Goal: Information Seeking & Learning: Learn about a topic

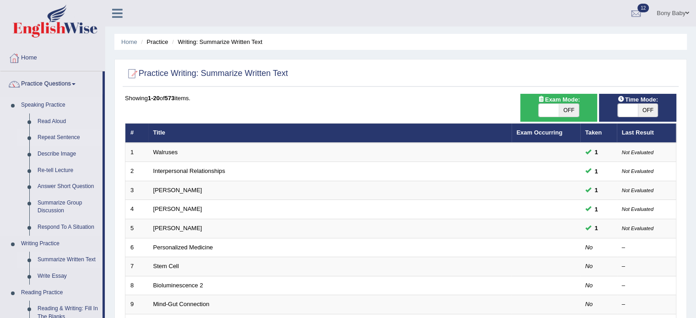
click at [73, 135] on link "Repeat Sentence" at bounding box center [67, 138] width 69 height 16
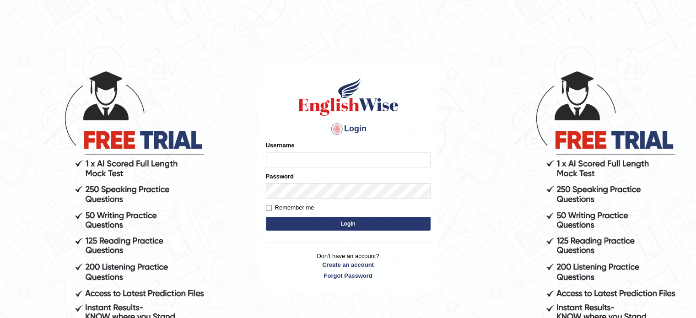
type input "bonyillimoottil"
click at [350, 224] on button "Login" at bounding box center [348, 224] width 165 height 14
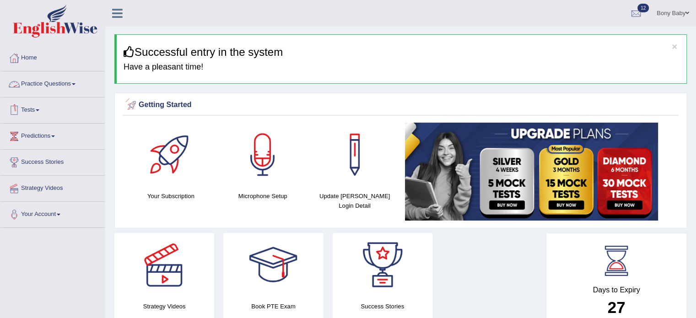
click at [68, 86] on link "Practice Questions" at bounding box center [52, 82] width 104 height 23
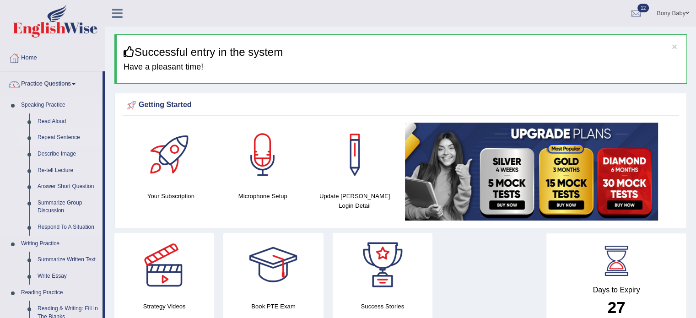
click at [42, 136] on link "Repeat Sentence" at bounding box center [67, 138] width 69 height 16
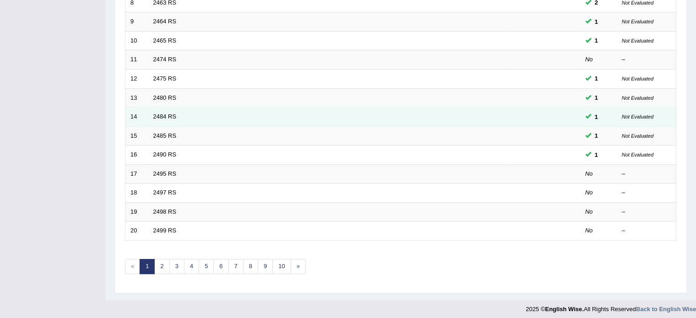
scroll to position [285, 0]
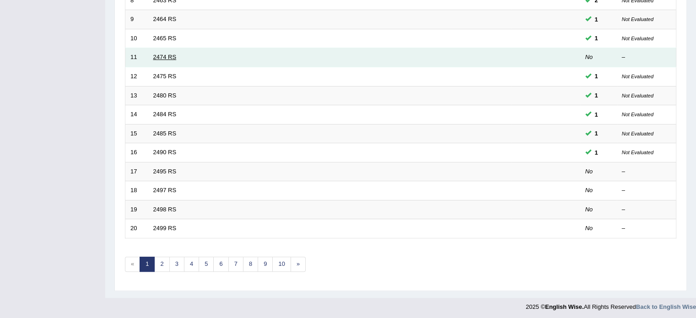
click at [167, 55] on link "2474 RS" at bounding box center [164, 57] width 23 height 7
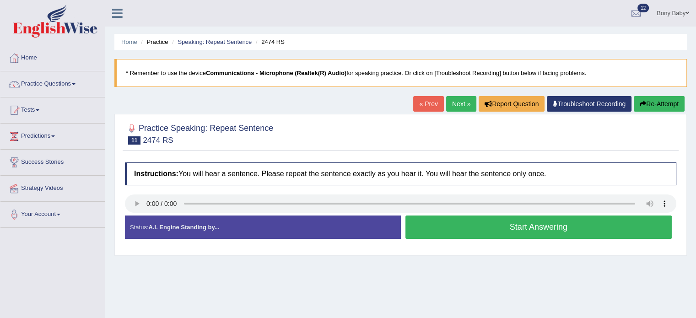
click at [456, 106] on link "Next »" at bounding box center [461, 104] width 30 height 16
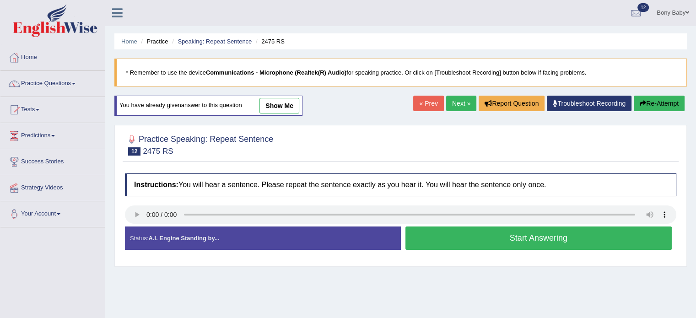
scroll to position [46, 0]
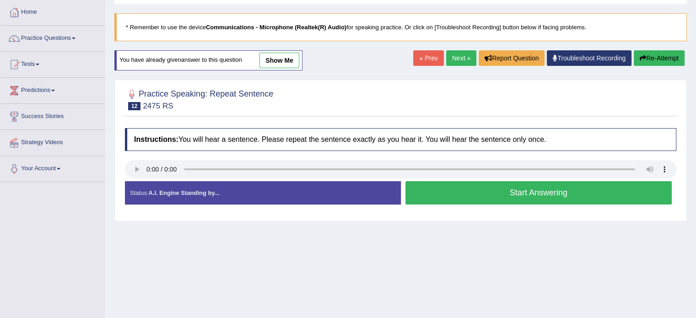
click at [495, 200] on button "Start Answering" at bounding box center [539, 192] width 267 height 23
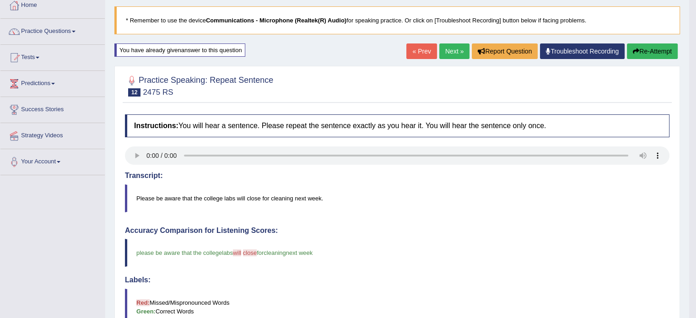
scroll to position [0, 0]
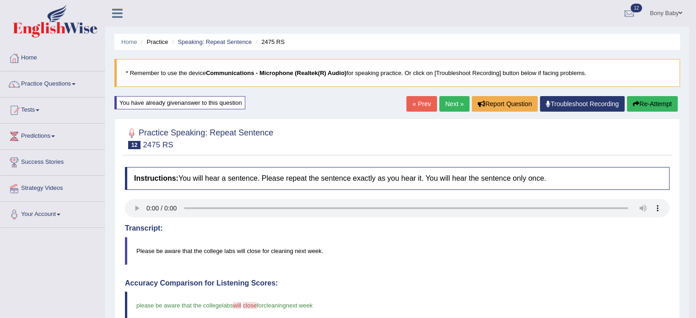
click at [449, 102] on link "Next »" at bounding box center [454, 104] width 30 height 16
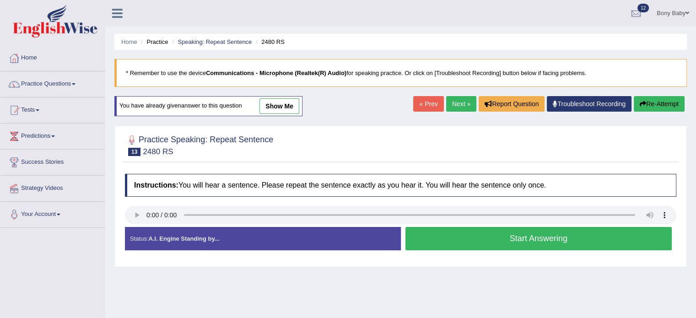
click at [478, 236] on button "Start Answering" at bounding box center [539, 238] width 267 height 23
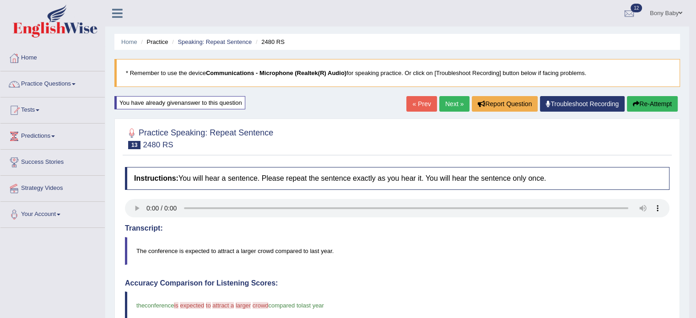
click at [447, 105] on link "Next »" at bounding box center [454, 104] width 30 height 16
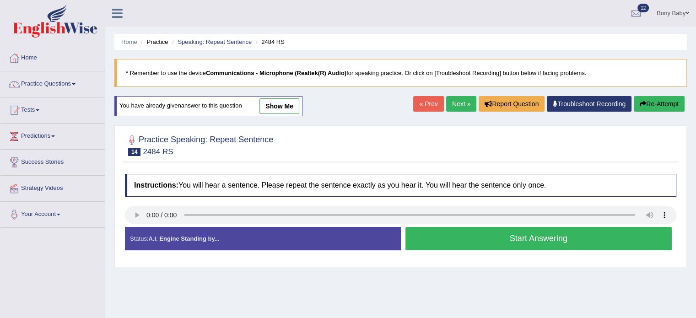
click at [490, 243] on button "Start Answering" at bounding box center [539, 238] width 267 height 23
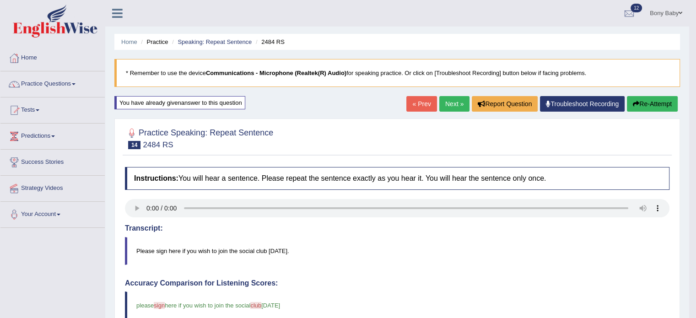
click at [444, 107] on link "Next »" at bounding box center [454, 104] width 30 height 16
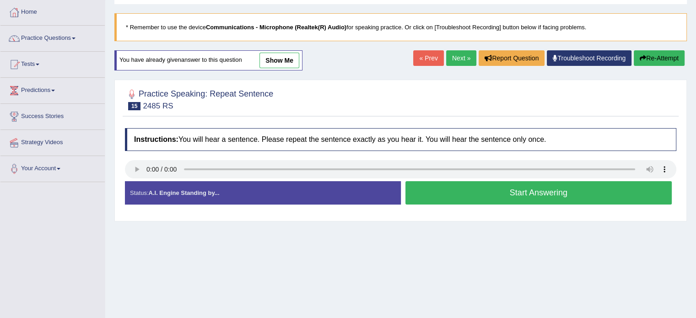
click at [487, 194] on button "Start Answering" at bounding box center [539, 192] width 267 height 23
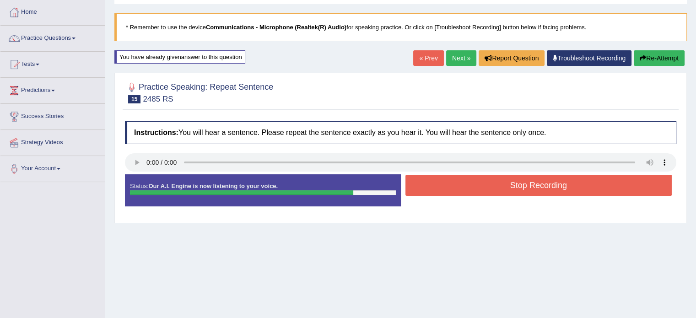
click at [487, 195] on button "Stop Recording" at bounding box center [539, 185] width 267 height 21
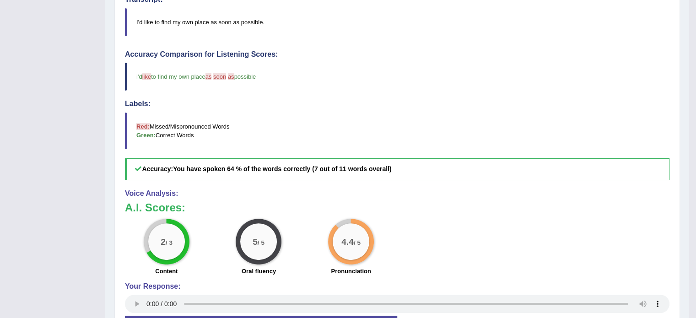
scroll to position [92, 0]
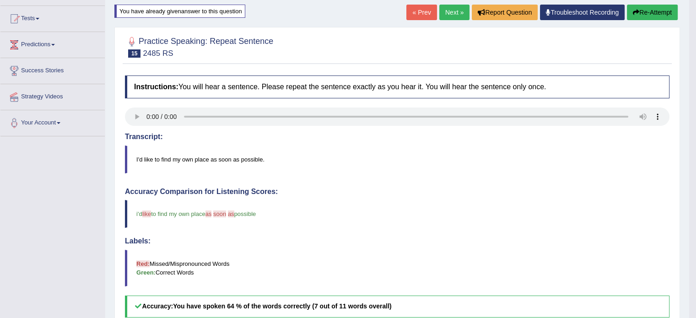
click at [449, 10] on link "Next »" at bounding box center [454, 13] width 30 height 16
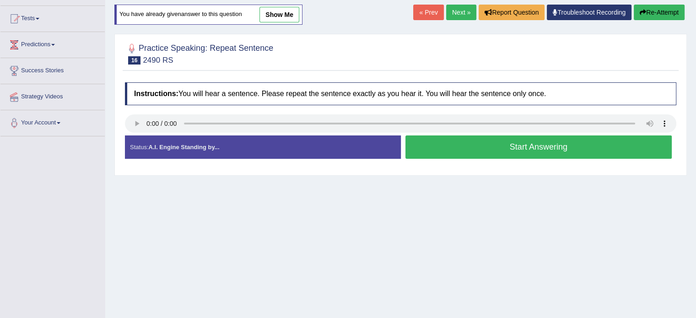
click at [446, 152] on button "Start Answering" at bounding box center [539, 146] width 267 height 23
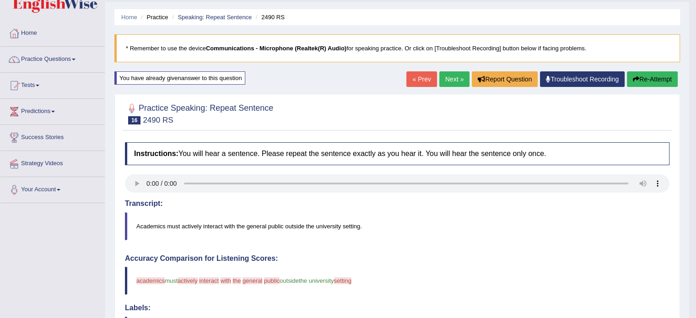
scroll to position [46, 0]
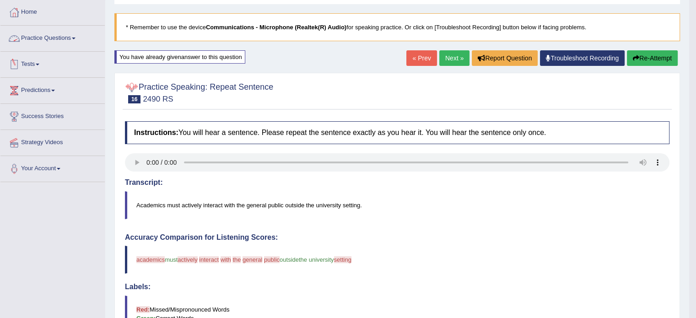
click at [71, 41] on link "Practice Questions" at bounding box center [52, 37] width 104 height 23
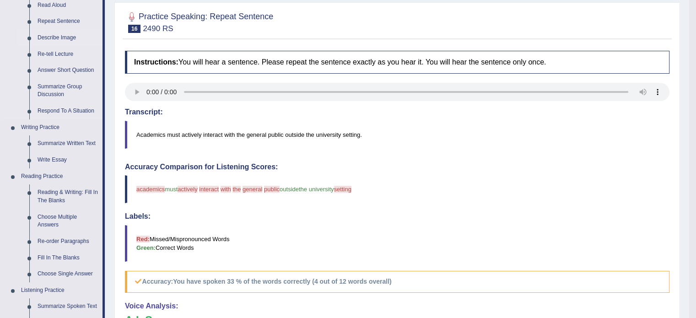
scroll to position [137, 0]
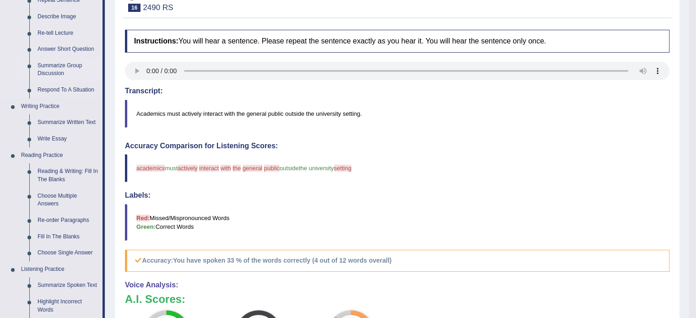
click at [78, 65] on link "Summarize Group Discussion" at bounding box center [67, 70] width 69 height 24
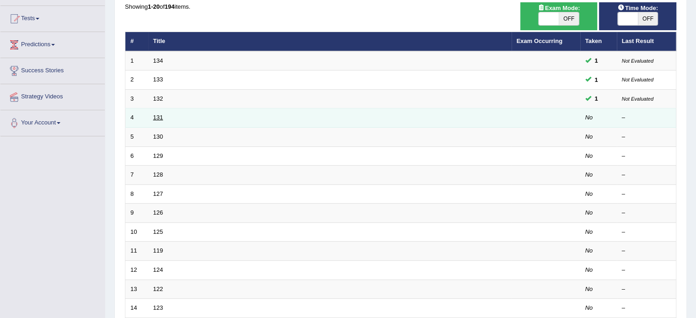
click at [156, 115] on link "131" at bounding box center [158, 117] width 10 height 7
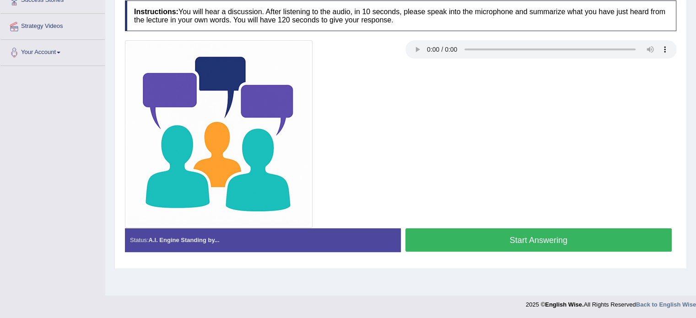
scroll to position [162, 0]
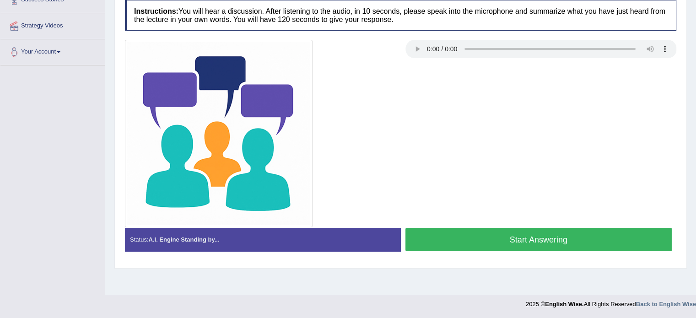
click at [483, 236] on button "Start Answering" at bounding box center [539, 239] width 267 height 23
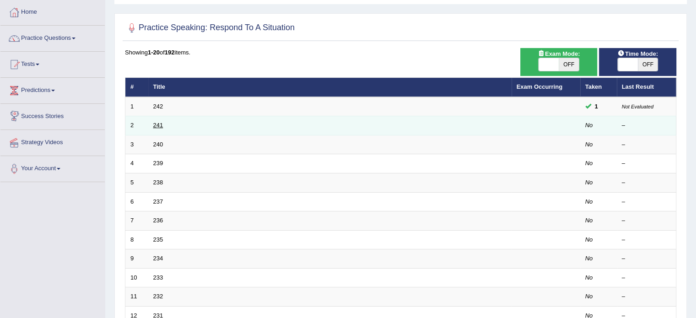
click at [160, 125] on link "241" at bounding box center [158, 125] width 10 height 7
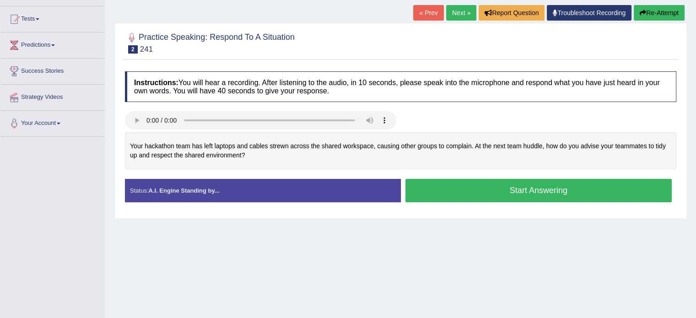
scroll to position [92, 0]
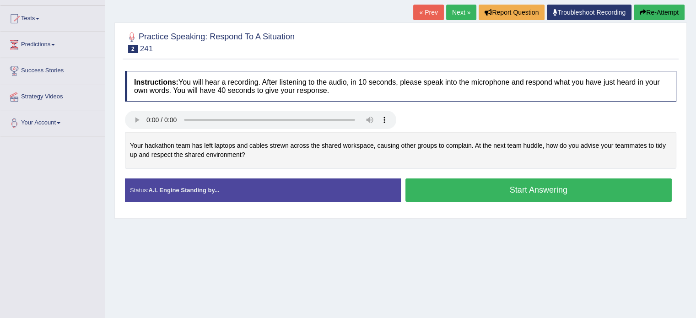
drag, startPoint x: 533, startPoint y: 192, endPoint x: 537, endPoint y: 194, distance: 4.9
click at [537, 194] on button "Start Answering" at bounding box center [539, 190] width 267 height 23
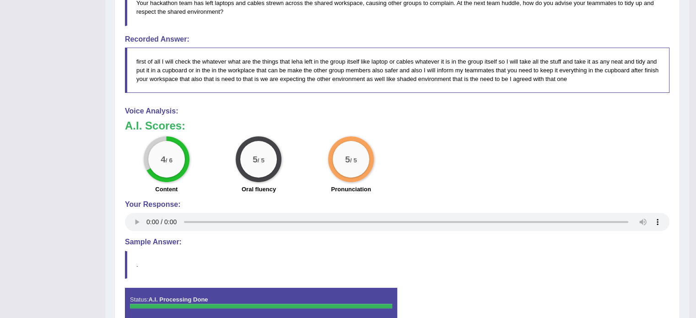
scroll to position [340, 0]
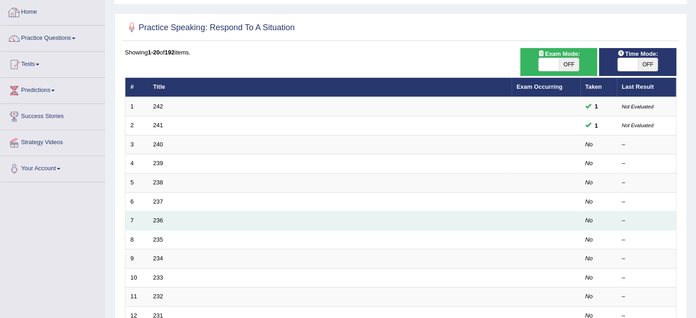
scroll to position [46, 0]
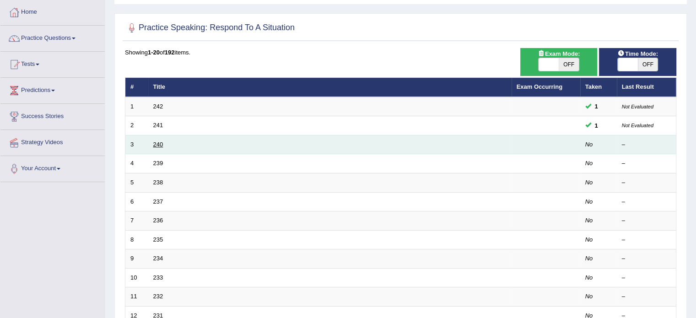
click at [156, 142] on link "240" at bounding box center [158, 144] width 10 height 7
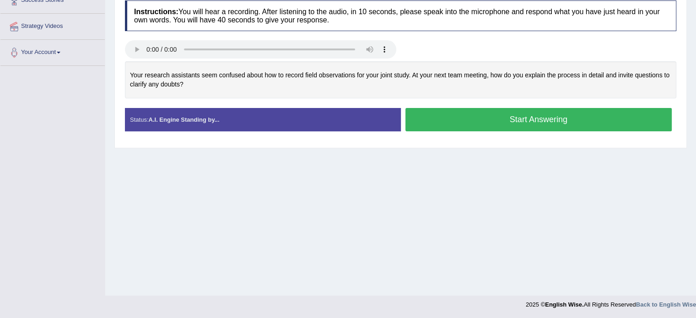
scroll to position [162, 0]
drag, startPoint x: 539, startPoint y: 119, endPoint x: 522, endPoint y: 115, distance: 17.0
click at [533, 118] on button "Start Answering" at bounding box center [539, 119] width 267 height 23
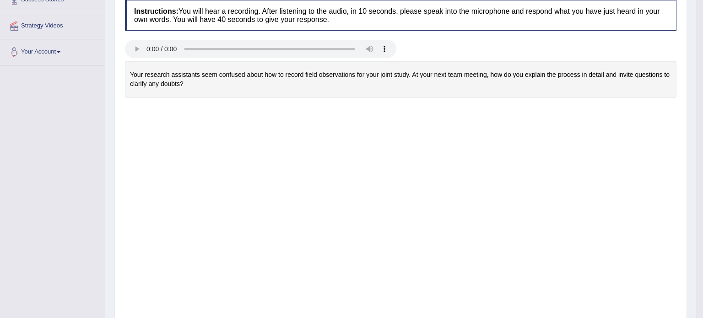
click at [521, 119] on div "Instructions: You will hear a recording. After listening to the audio, in 10 se…" at bounding box center [401, 288] width 556 height 587
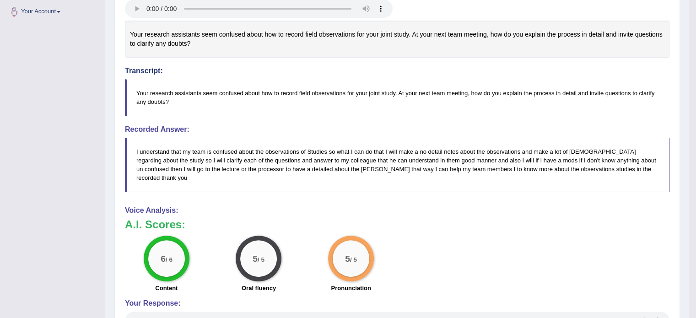
scroll to position [340, 0]
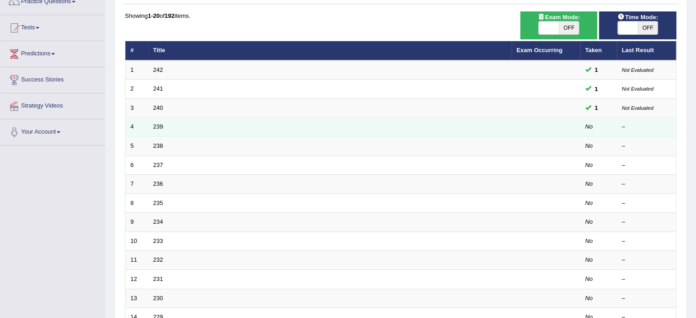
scroll to position [137, 0]
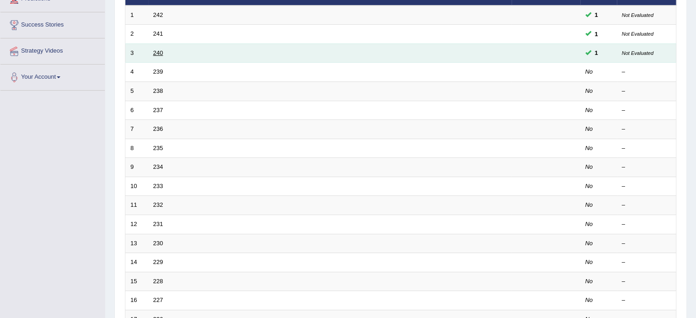
click at [160, 52] on link "240" at bounding box center [158, 52] width 10 height 7
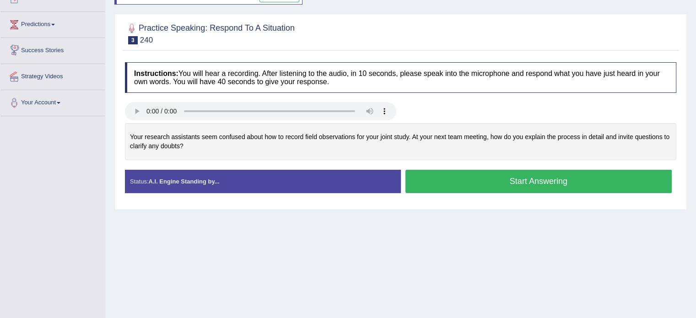
scroll to position [25, 0]
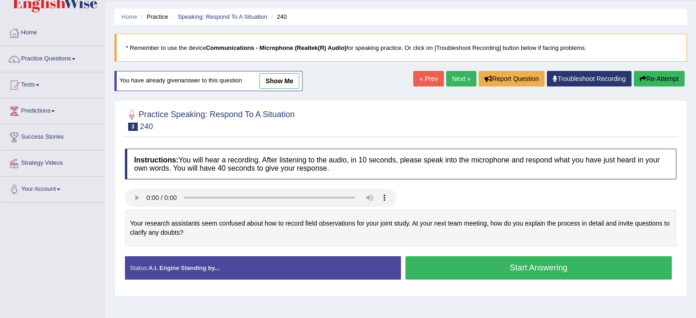
click at [463, 76] on link "Next »" at bounding box center [461, 79] width 30 height 16
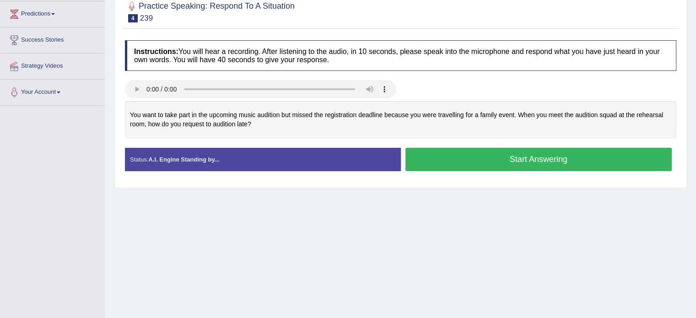
scroll to position [137, 0]
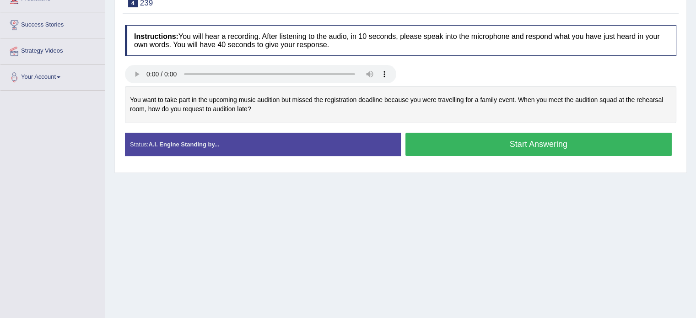
click at [478, 149] on button "Start Answering" at bounding box center [539, 144] width 267 height 23
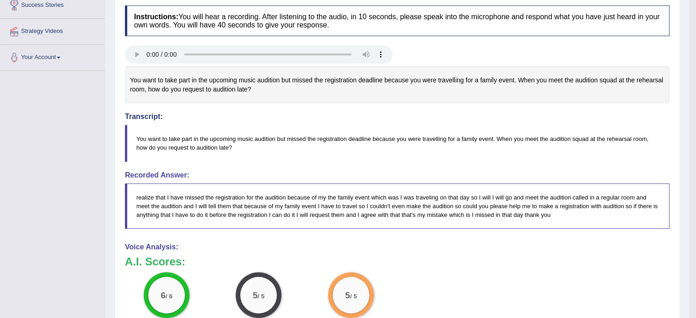
scroll to position [20, 0]
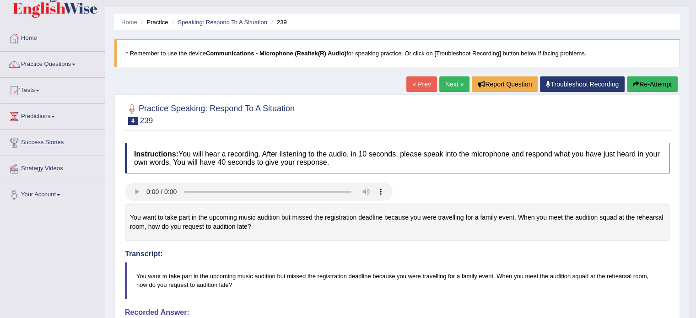
click at [457, 84] on link "Next »" at bounding box center [454, 84] width 30 height 16
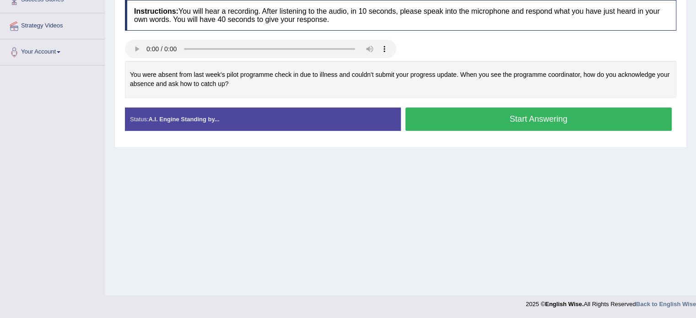
scroll to position [162, 0]
click at [552, 114] on button "Start Answering" at bounding box center [539, 119] width 267 height 23
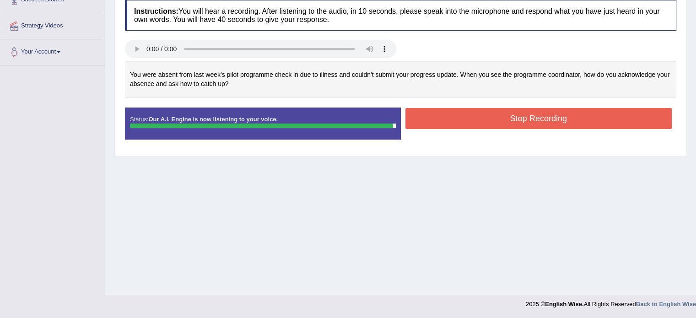
click at [555, 111] on button "Stop Recording" at bounding box center [539, 118] width 267 height 21
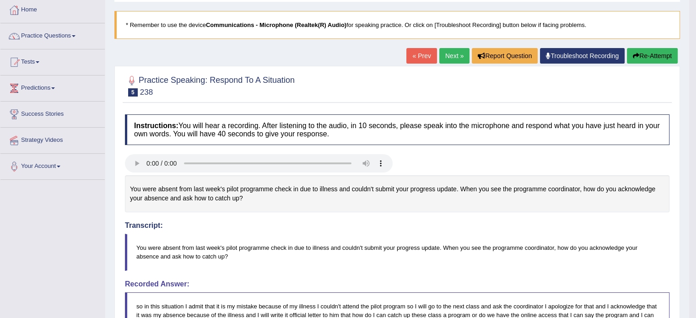
scroll to position [0, 0]
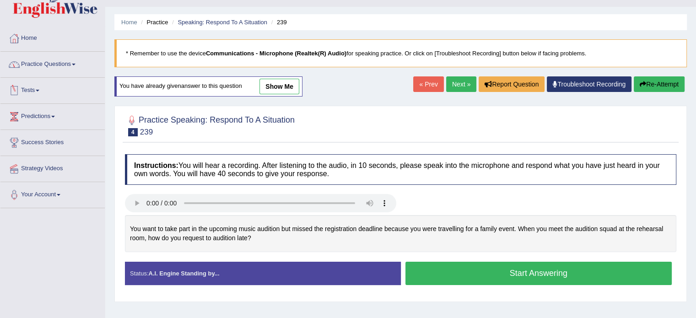
click at [60, 64] on link "Practice Questions" at bounding box center [52, 63] width 104 height 23
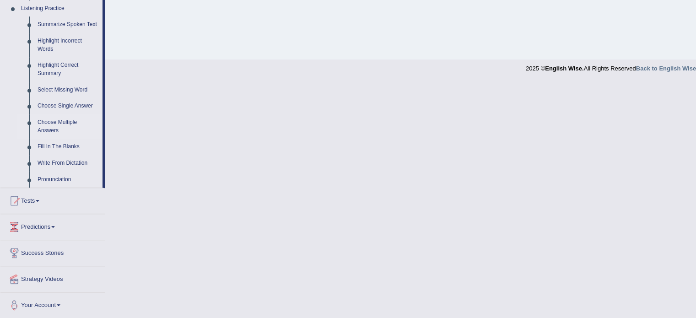
scroll to position [352, 0]
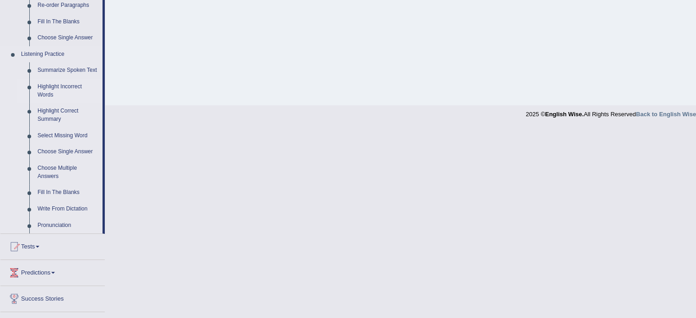
click at [66, 86] on link "Highlight Incorrect Words" at bounding box center [67, 91] width 69 height 24
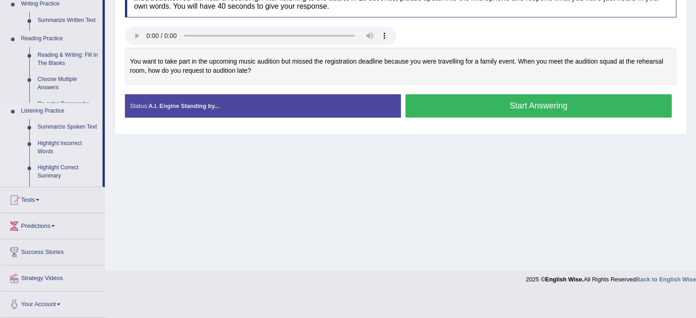
scroll to position [162, 0]
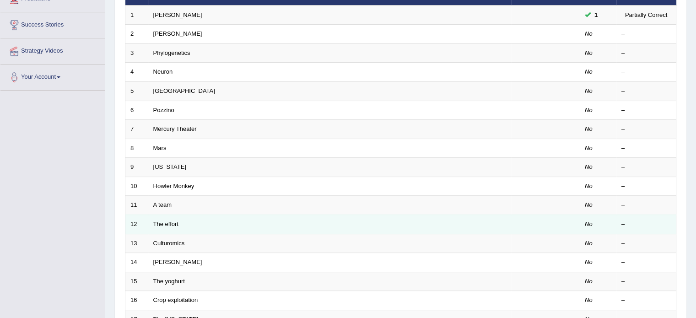
scroll to position [137, 0]
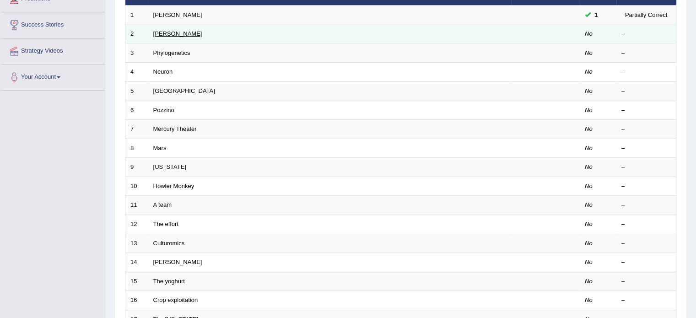
click at [159, 32] on link "[PERSON_NAME]" at bounding box center [177, 33] width 49 height 7
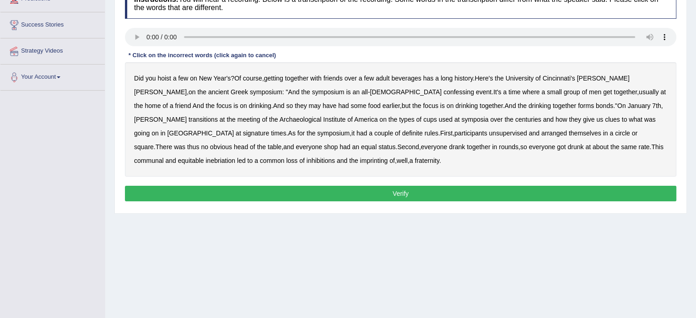
click at [444, 91] on b "confessing" at bounding box center [459, 91] width 31 height 7
click at [218, 116] on b "transitions" at bounding box center [203, 119] width 29 height 7
click at [270, 130] on b "signature" at bounding box center [256, 133] width 27 height 7
drag, startPoint x: 342, startPoint y: 132, endPoint x: 348, endPoint y: 132, distance: 5.5
click at [489, 132] on b "unsupervised" at bounding box center [508, 133] width 38 height 7
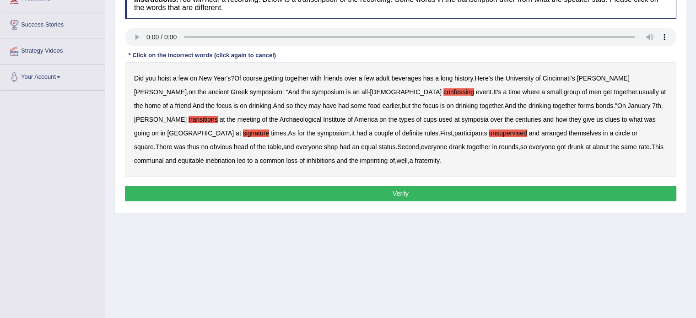
click at [324, 147] on b "shop" at bounding box center [331, 146] width 14 height 7
drag, startPoint x: 204, startPoint y: 161, endPoint x: 210, endPoint y: 162, distance: 5.7
click at [360, 161] on b "imprinting" at bounding box center [374, 160] width 28 height 7
click at [312, 191] on button "Verify" at bounding box center [401, 194] width 552 height 16
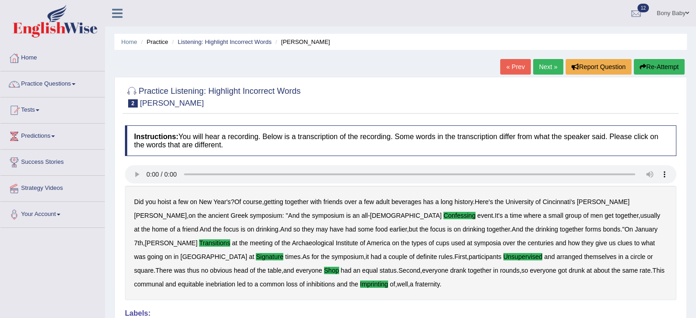
click at [552, 69] on link "Next »" at bounding box center [548, 67] width 30 height 16
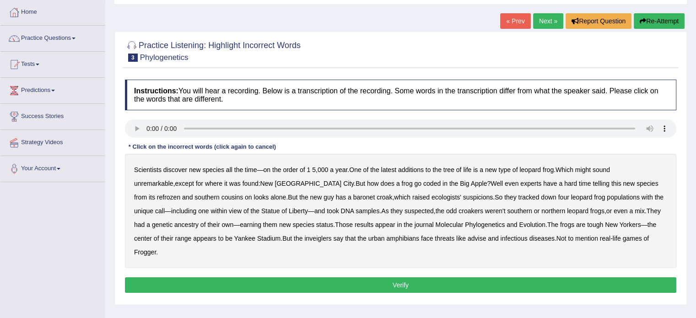
click at [423, 185] on b "coded" at bounding box center [431, 183] width 17 height 7
click at [180, 194] on b "refrozen" at bounding box center [168, 197] width 23 height 7
click at [353, 196] on b "baronet" at bounding box center [364, 197] width 22 height 7
drag, startPoint x: 262, startPoint y: 230, endPoint x: 263, endPoint y: 239, distance: 9.2
click at [263, 239] on div "Scientists discover new species all the time — on the order of 1 5 , 000 a year…" at bounding box center [401, 211] width 552 height 114
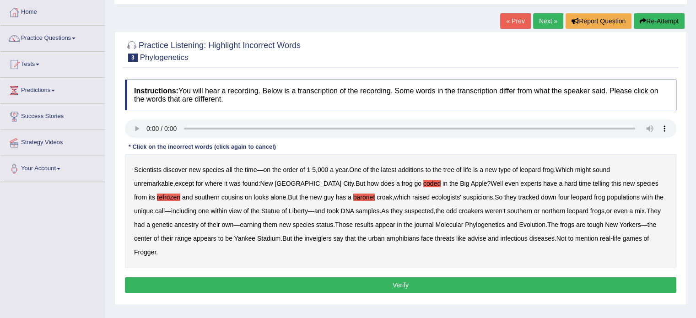
click at [304, 239] on b "inveiglers" at bounding box center [317, 238] width 27 height 7
click at [436, 277] on button "Verify" at bounding box center [401, 285] width 552 height 16
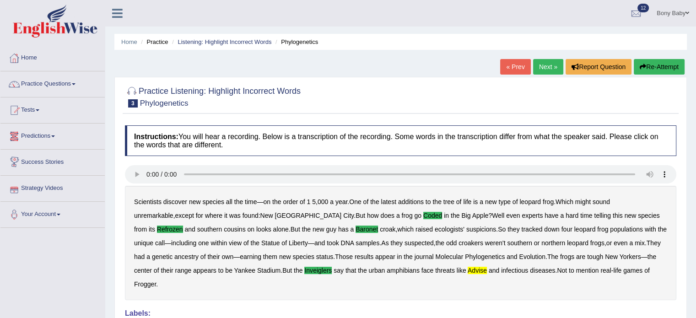
click at [57, 137] on link "Predictions" at bounding box center [52, 135] width 104 height 23
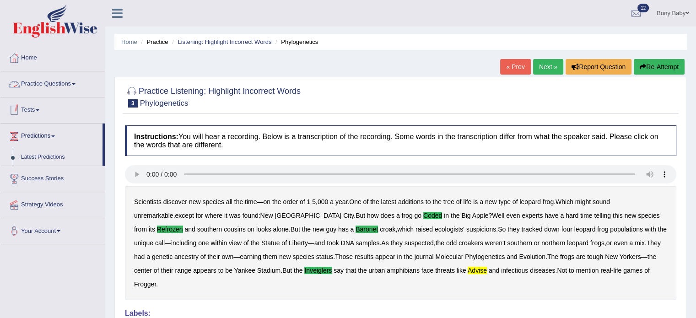
click at [65, 83] on link "Practice Questions" at bounding box center [52, 82] width 104 height 23
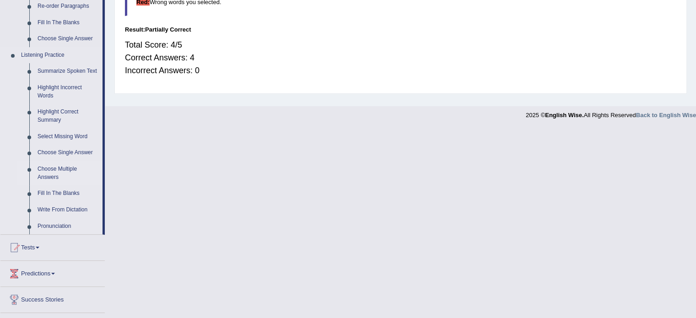
scroll to position [366, 0]
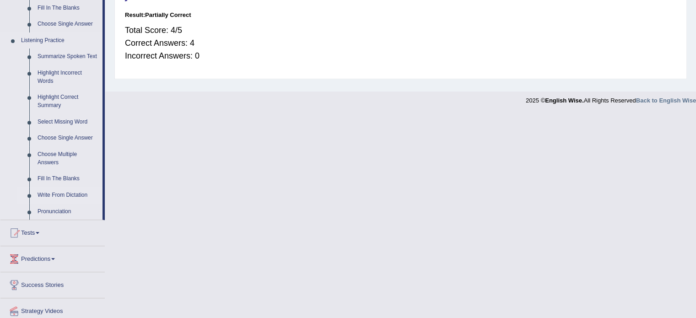
click at [46, 192] on link "Write From Dictation" at bounding box center [67, 195] width 69 height 16
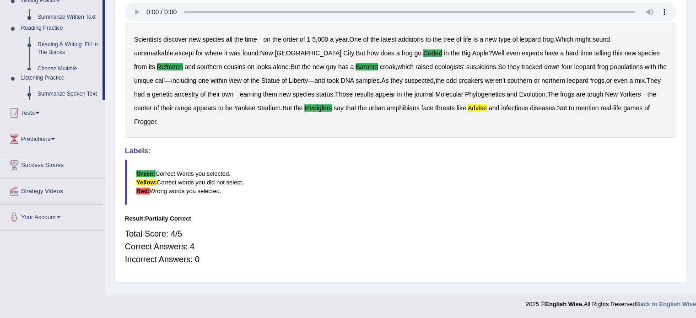
scroll to position [162, 0]
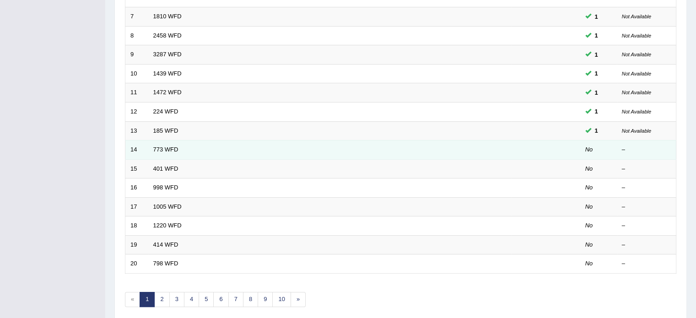
scroll to position [285, 0]
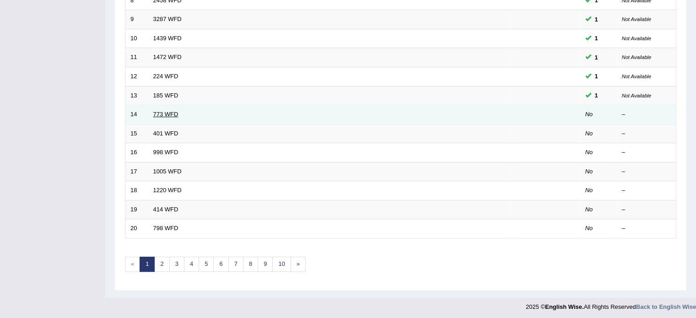
click at [173, 113] on link "773 WFD" at bounding box center [165, 114] width 25 height 7
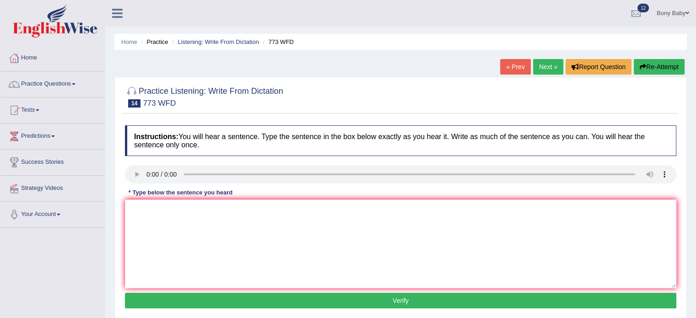
click at [138, 198] on div "Instructions: You will hear a sentence. Type the sentence in the box below exac…" at bounding box center [401, 218] width 556 height 195
click at [135, 209] on textarea at bounding box center [401, 244] width 552 height 89
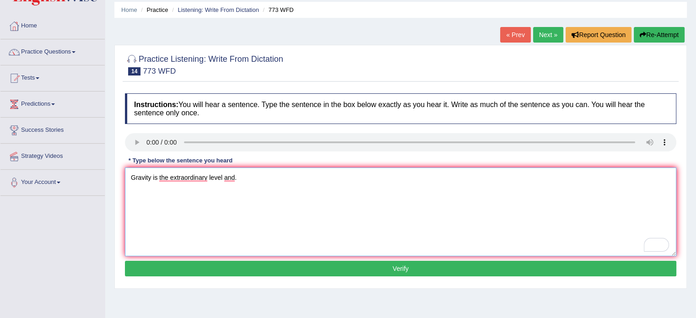
scroll to position [46, 0]
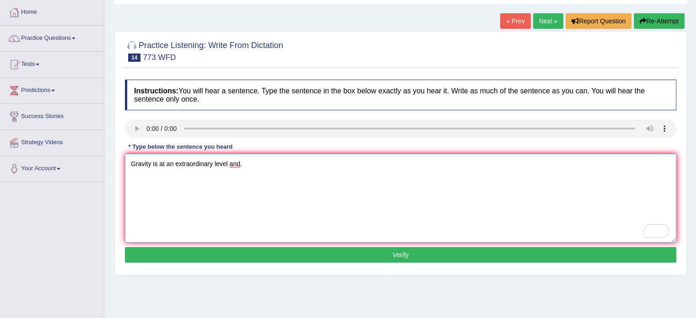
type textarea "Gravity is at an extraordinary level and."
click at [203, 257] on button "Verify" at bounding box center [401, 255] width 552 height 16
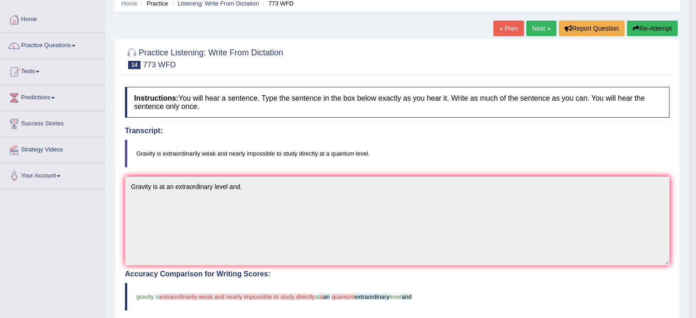
scroll to position [0, 0]
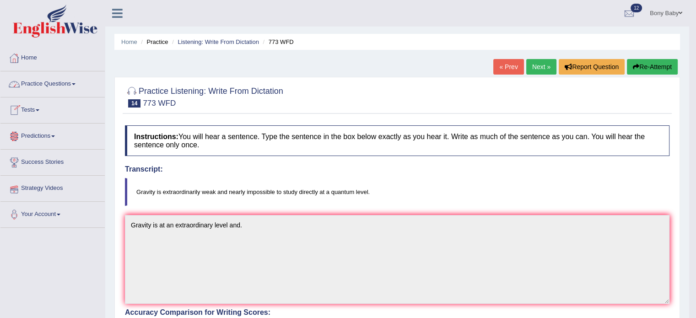
click at [541, 69] on link "Next »" at bounding box center [541, 67] width 30 height 16
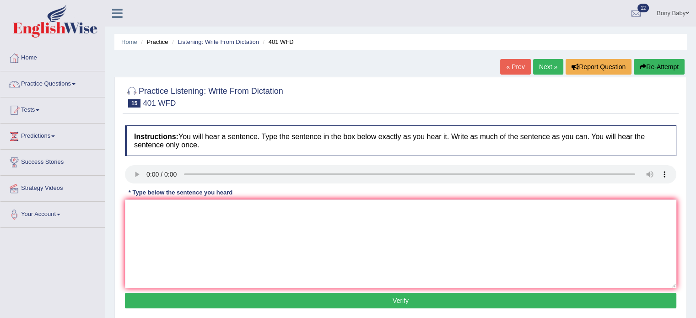
click at [539, 67] on link "Next »" at bounding box center [548, 67] width 30 height 16
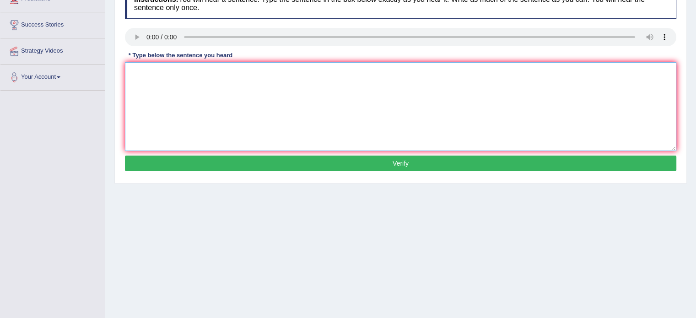
click at [266, 114] on textarea at bounding box center [401, 106] width 552 height 89
type textarea "Population has surprised and in a recent twenty year years."
click at [313, 167] on button "Verify" at bounding box center [401, 164] width 552 height 16
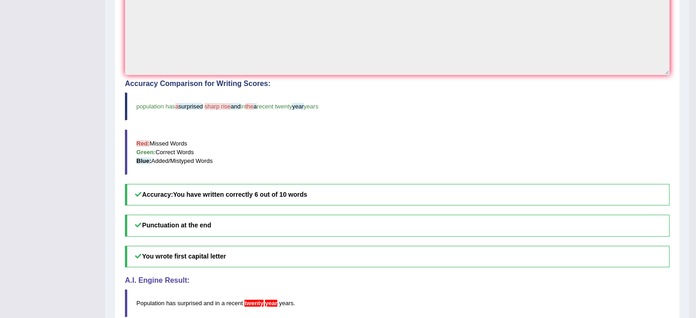
scroll to position [272, 0]
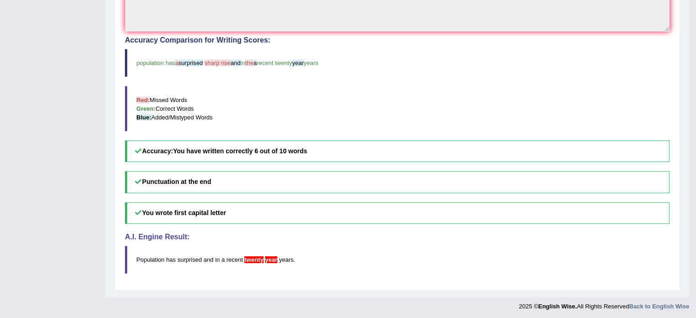
click at [159, 61] on span "population has" at bounding box center [155, 63] width 39 height 7
click at [168, 62] on span "population has" at bounding box center [155, 63] width 39 height 7
click at [245, 63] on span "in" at bounding box center [243, 63] width 5 height 7
click at [176, 148] on h5 "Accuracy: You have written correctly 6 out of 10 words" at bounding box center [397, 152] width 545 height 22
click at [218, 144] on h5 "Accuracy: You have written correctly 6 out of 10 words" at bounding box center [397, 152] width 545 height 22
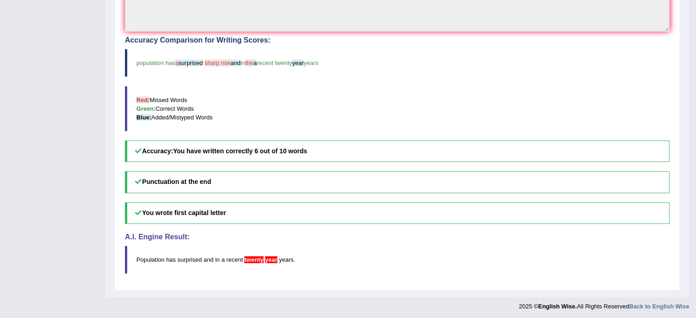
click at [303, 153] on h5 "Accuracy: You have written correctly 6 out of 10 words" at bounding box center [397, 152] width 545 height 22
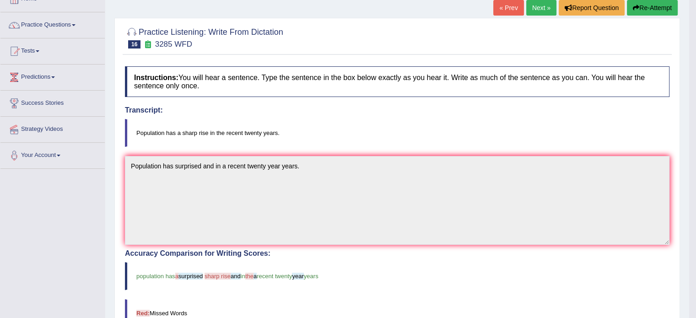
scroll to position [0, 0]
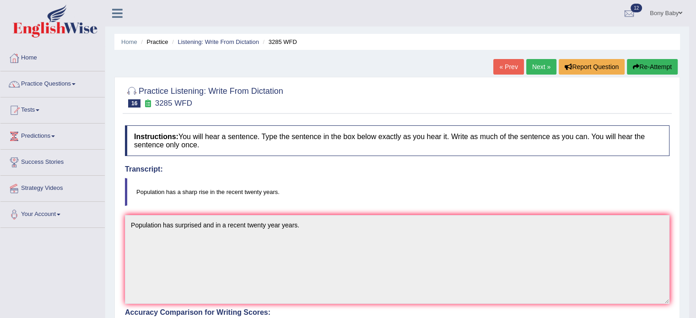
click at [531, 69] on link "Next »" at bounding box center [541, 67] width 30 height 16
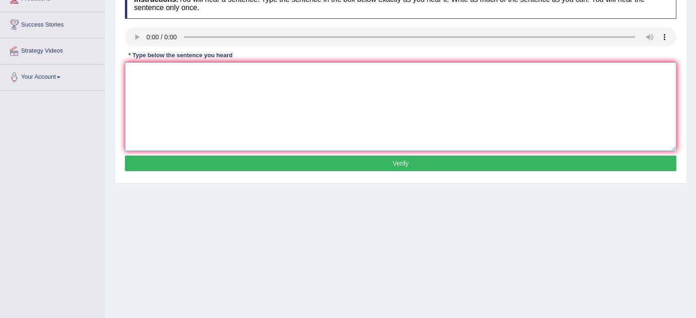
click at [157, 76] on textarea at bounding box center [401, 106] width 552 height 89
type textarea "We will whole to celeborate the graduation students student."
click at [309, 163] on button "Verify" at bounding box center [401, 164] width 552 height 16
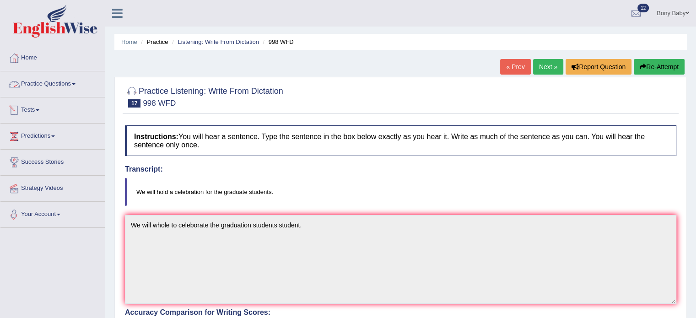
click at [35, 111] on link "Tests" at bounding box center [52, 108] width 104 height 23
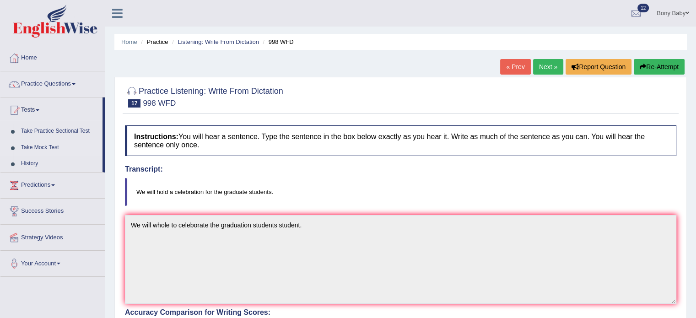
click at [51, 150] on link "Take Mock Test" at bounding box center [60, 148] width 86 height 16
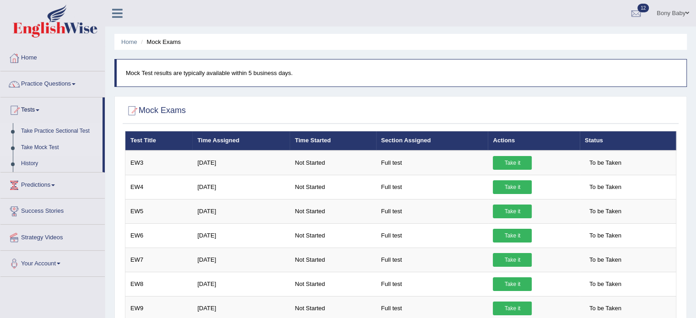
click at [50, 128] on link "Take Practice Sectional Test" at bounding box center [60, 131] width 86 height 16
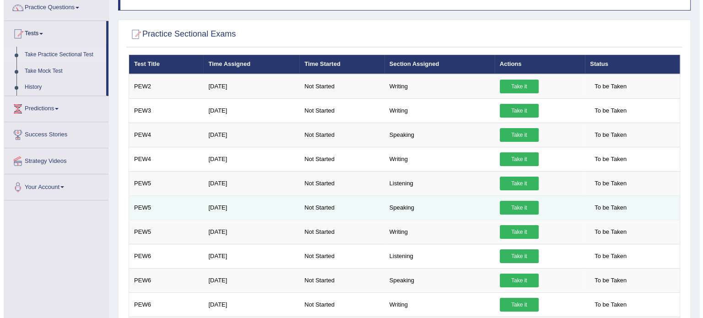
scroll to position [92, 0]
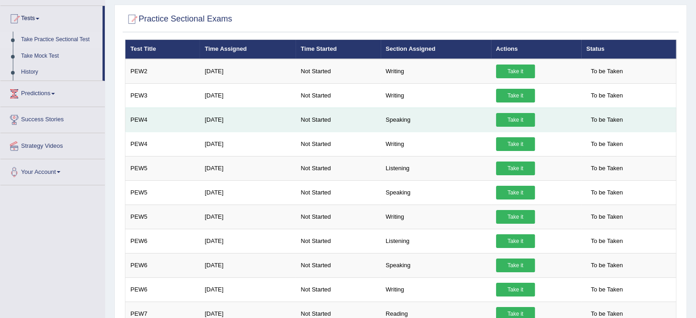
click at [520, 119] on link "Take it" at bounding box center [515, 120] width 39 height 14
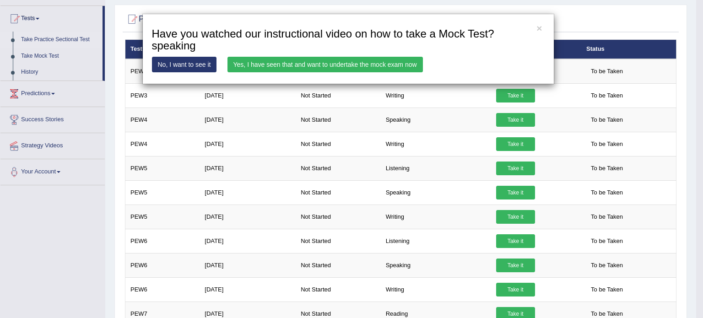
click at [295, 65] on link "Yes, I have seen that and want to undertake the mock exam now" at bounding box center [324, 65] width 195 height 16
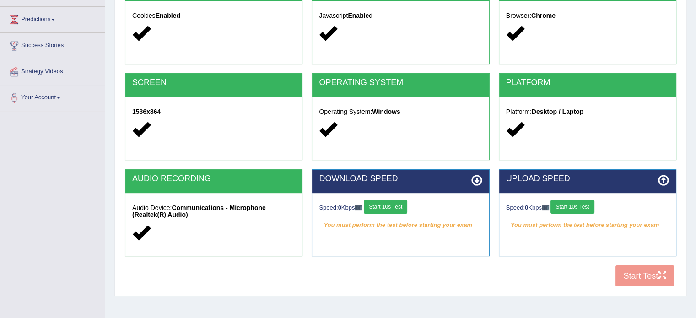
scroll to position [137, 0]
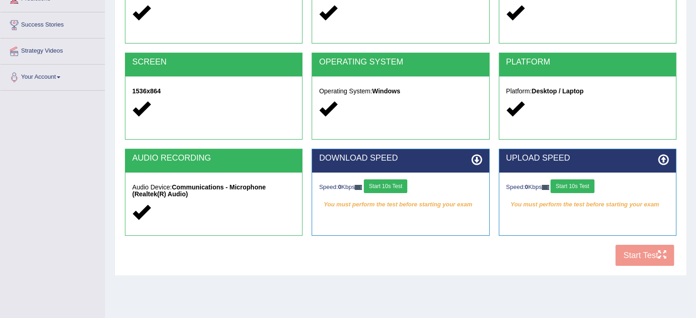
click at [388, 186] on button "Start 10s Test" at bounding box center [385, 186] width 43 height 14
click at [574, 188] on button "Start 10s Test" at bounding box center [572, 186] width 43 height 14
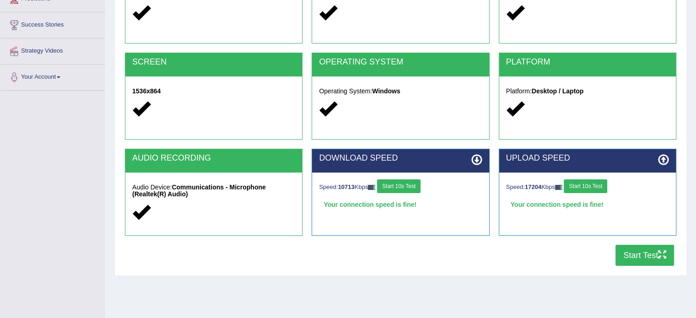
click at [646, 255] on button "Start Test" at bounding box center [645, 255] width 59 height 21
